Goal: Find specific page/section: Find specific page/section

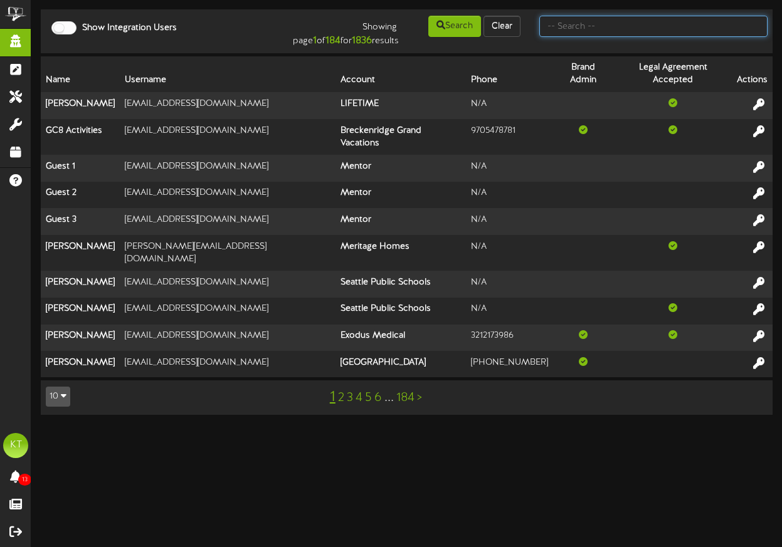
click at [575, 28] on input "text" at bounding box center [653, 26] width 228 height 21
type input "picklr"
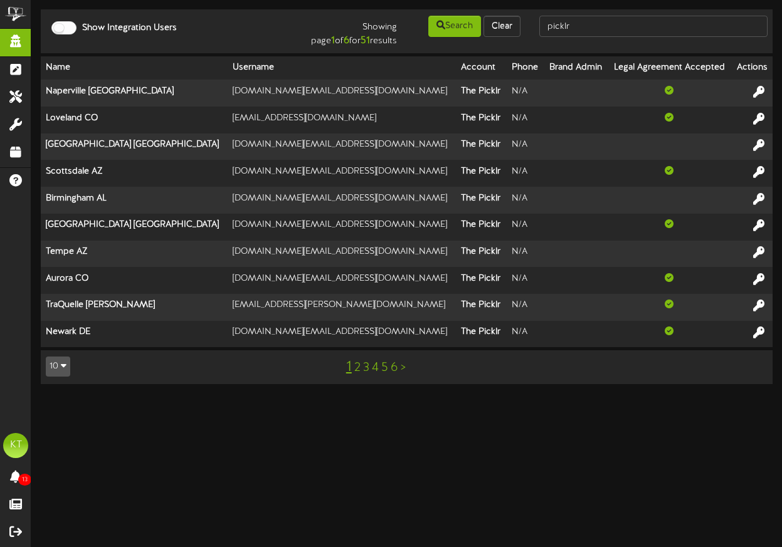
click at [404, 369] on link ">" at bounding box center [403, 368] width 5 height 14
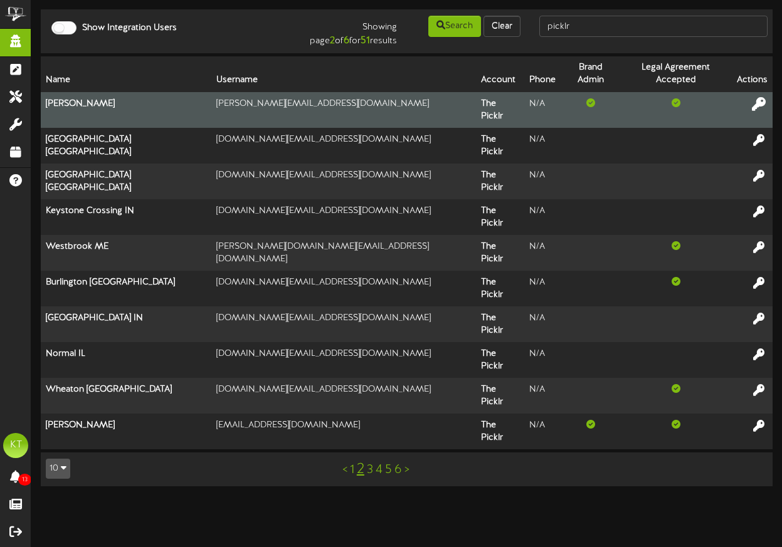
click at [763, 97] on icon at bounding box center [759, 104] width 14 height 14
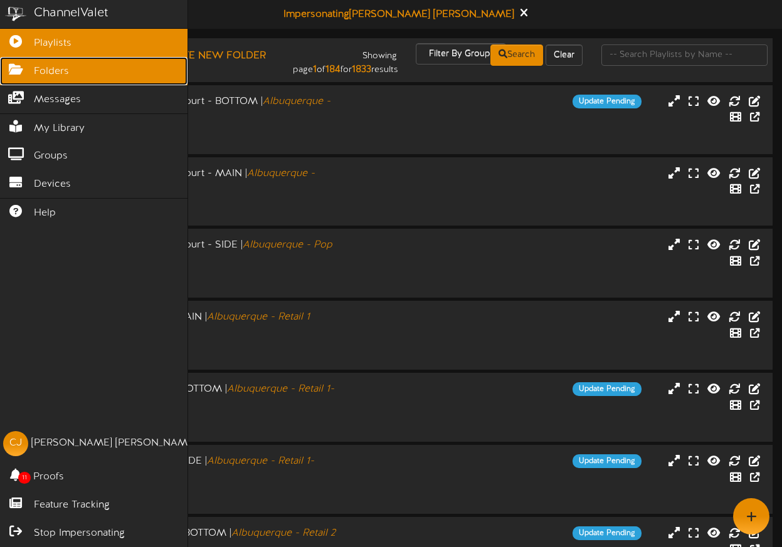
click at [57, 68] on span "Folders" at bounding box center [51, 72] width 35 height 14
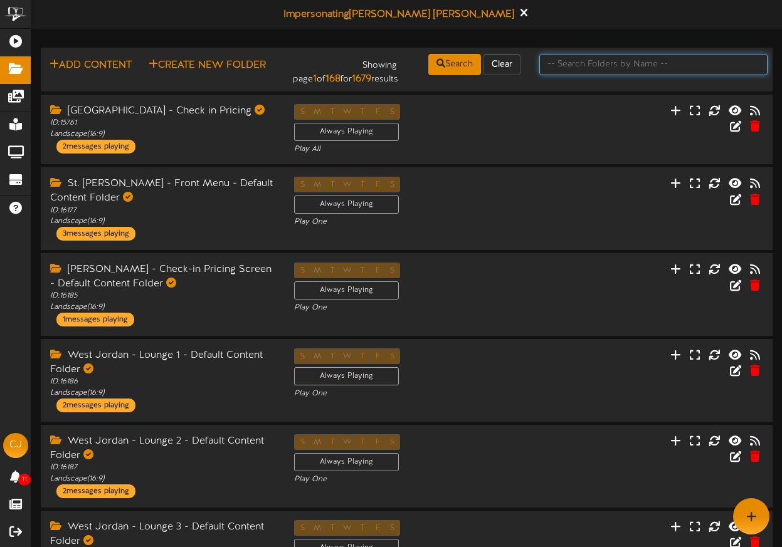
click at [619, 70] on input "text" at bounding box center [653, 64] width 228 height 21
type input "corporate"
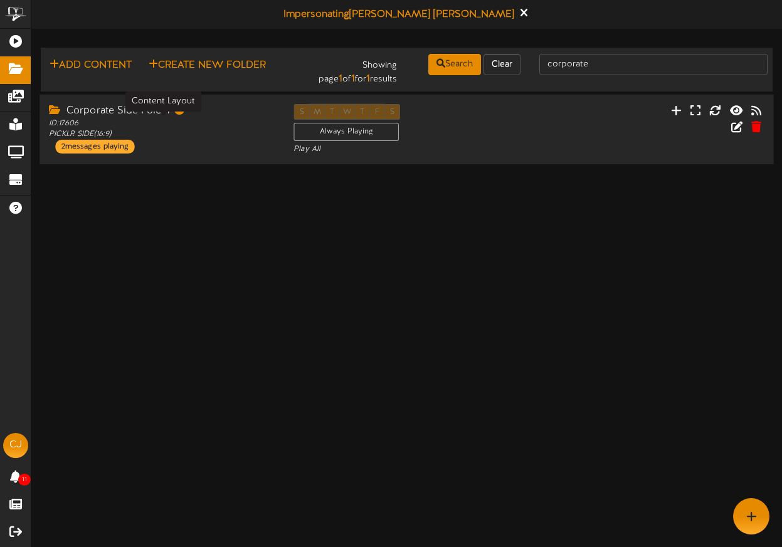
click at [229, 125] on div "ID: 17606 PICKLR SIDE ( 16:9 )" at bounding box center [162, 128] width 226 height 21
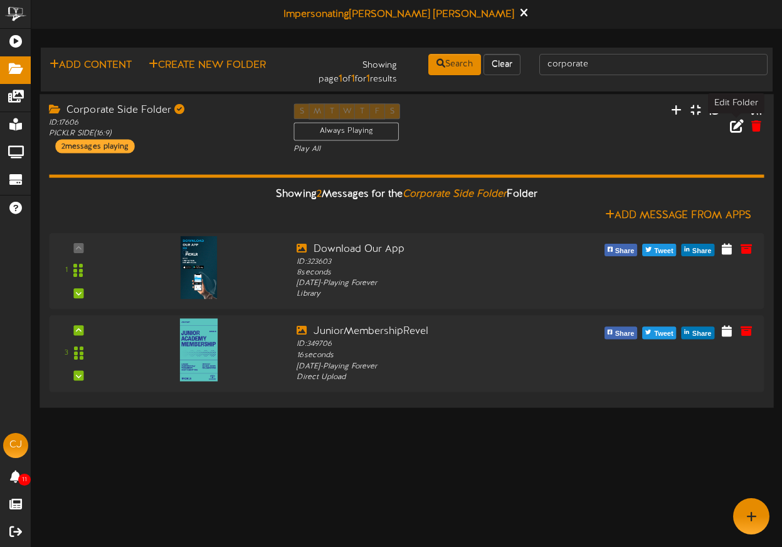
click at [734, 129] on icon at bounding box center [737, 126] width 14 height 14
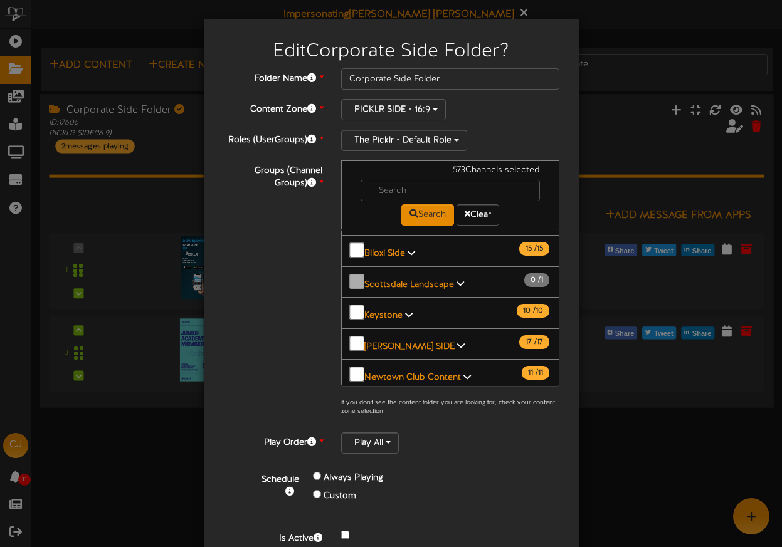
scroll to position [213, 0]
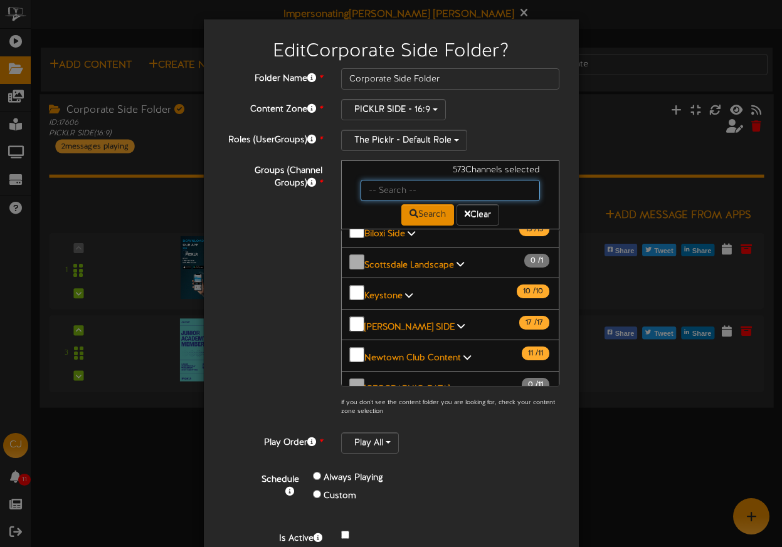
click at [400, 191] on input "text" at bounding box center [451, 190] width 180 height 21
type input "kildeer"
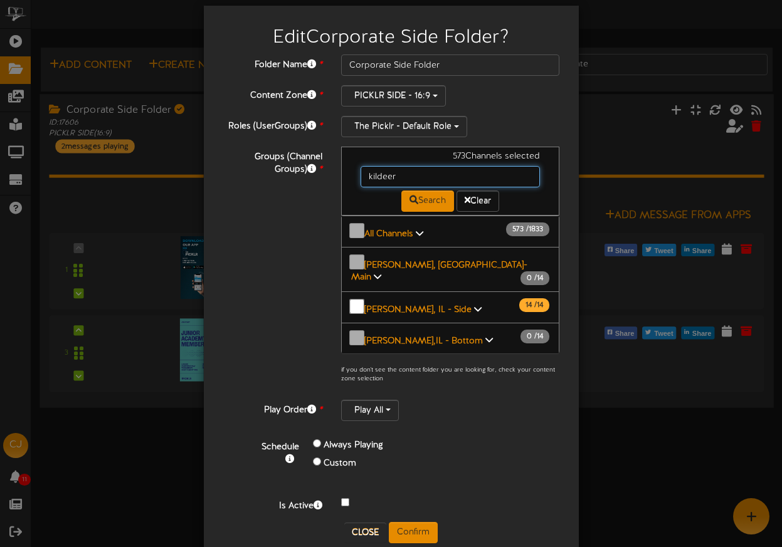
scroll to position [1, 0]
click at [438, 291] on button "[PERSON_NAME], IL - Side 14 / 14" at bounding box center [450, 307] width 219 height 32
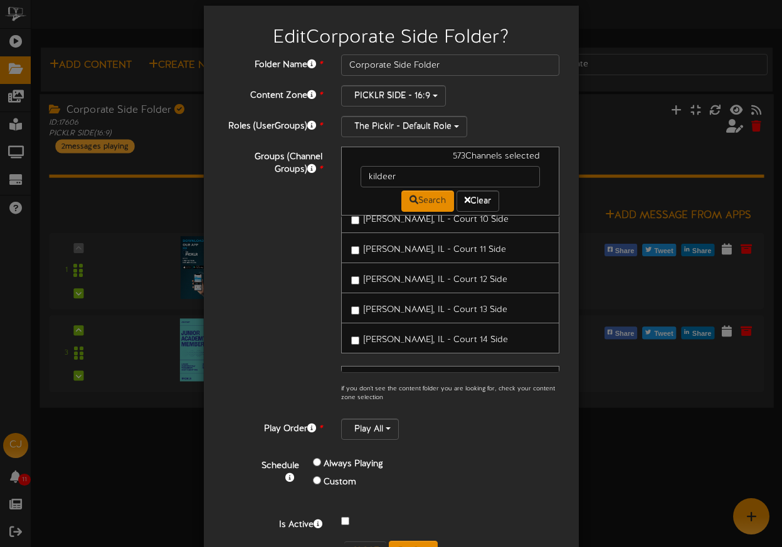
scroll to position [58, 0]
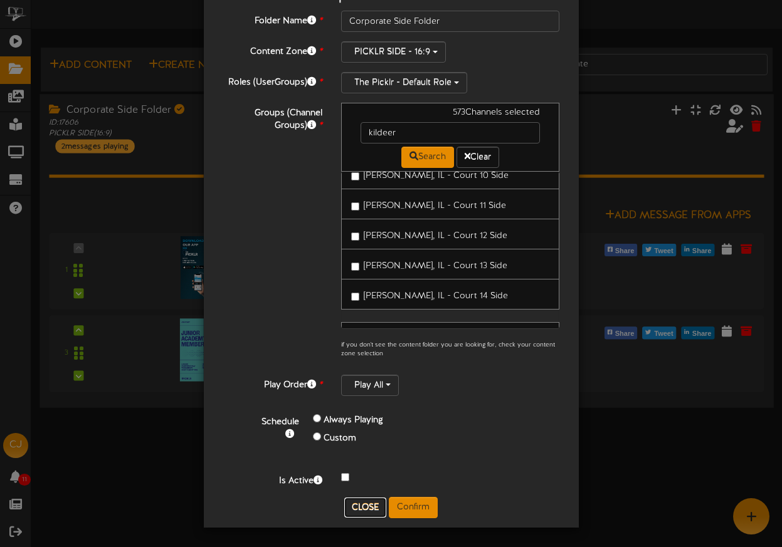
click at [359, 504] on button "Close" at bounding box center [365, 508] width 42 height 20
